Goal: Transaction & Acquisition: Subscribe to service/newsletter

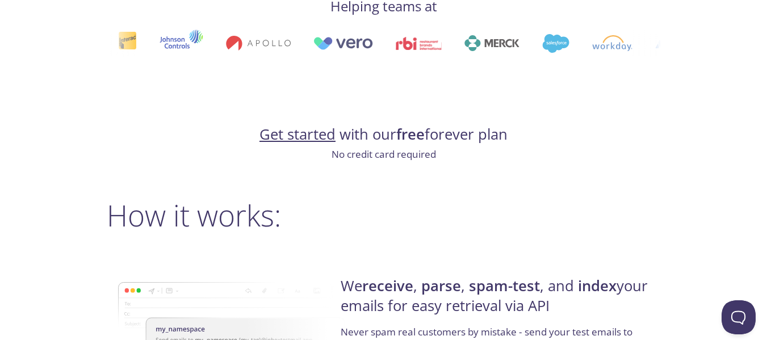
scroll to position [660, 0]
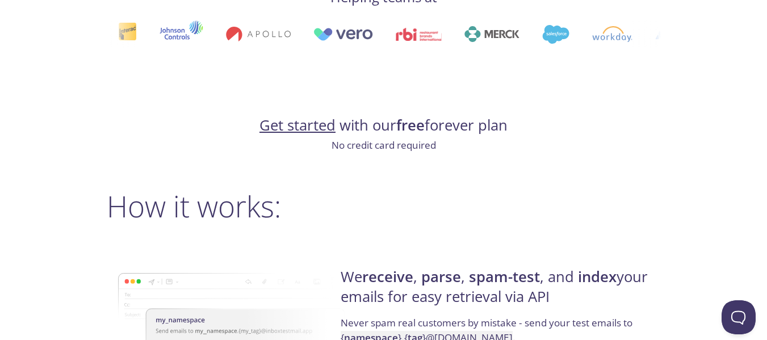
click at [311, 125] on link "Get started" at bounding box center [297, 125] width 76 height 20
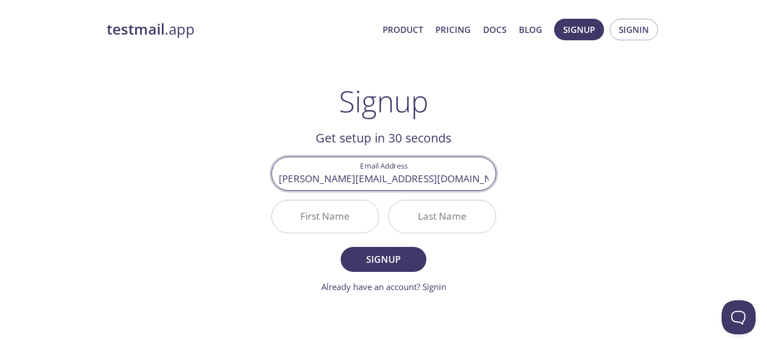
type input "[PERSON_NAME][EMAIL_ADDRESS][DOMAIN_NAME]"
click at [332, 219] on input "First Name" at bounding box center [325, 216] width 107 height 32
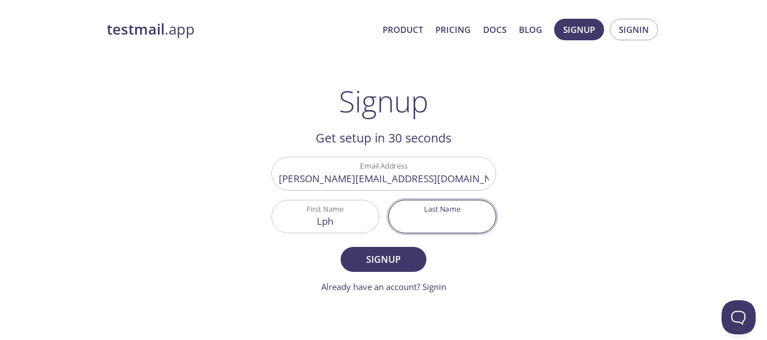
click at [344, 223] on input "Lph" at bounding box center [325, 216] width 107 height 32
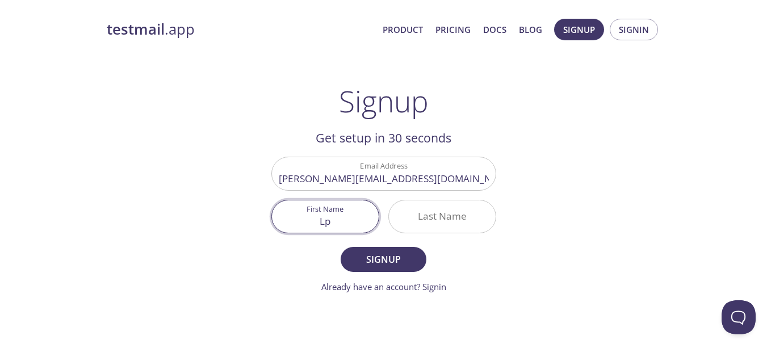
type input "L"
type input "[PERSON_NAME]"
click at [414, 220] on input "Last Name" at bounding box center [442, 216] width 107 height 32
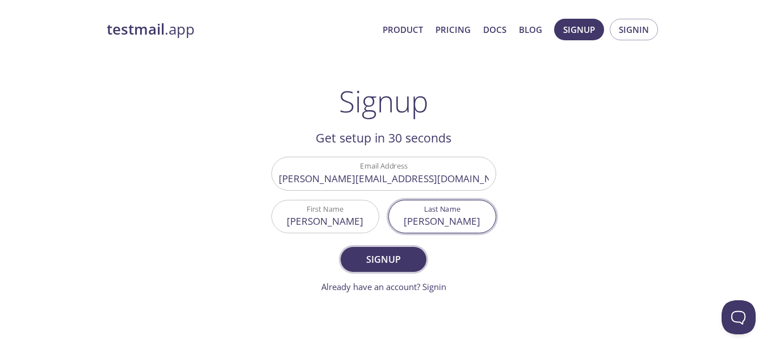
type input "[PERSON_NAME]"
click at [386, 259] on span "Signup" at bounding box center [383, 260] width 60 height 16
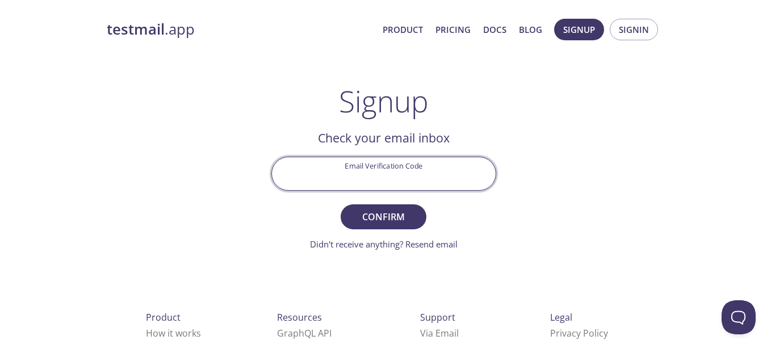
paste input "XWF1F9G"
type input "XWF1F9G"
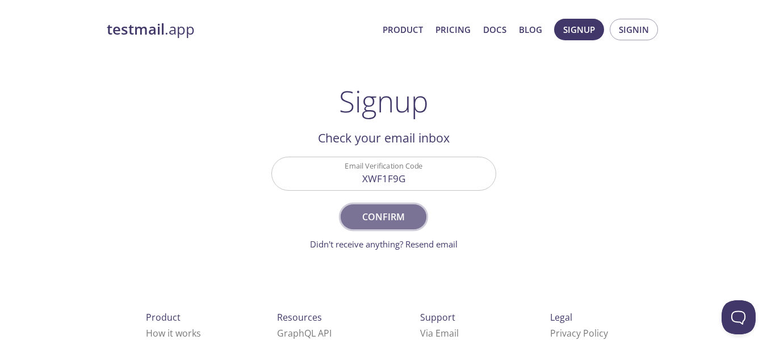
click at [372, 213] on span "Confirm" at bounding box center [383, 217] width 60 height 16
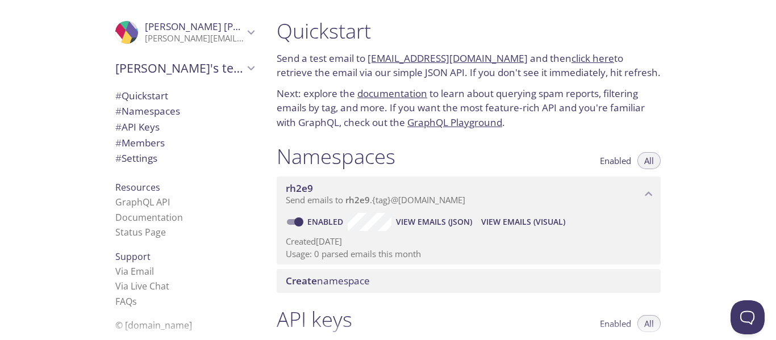
click at [468, 56] on link "[EMAIL_ADDRESS][DOMAIN_NAME]" at bounding box center [447, 58] width 160 height 13
